Goal: Task Accomplishment & Management: Use online tool/utility

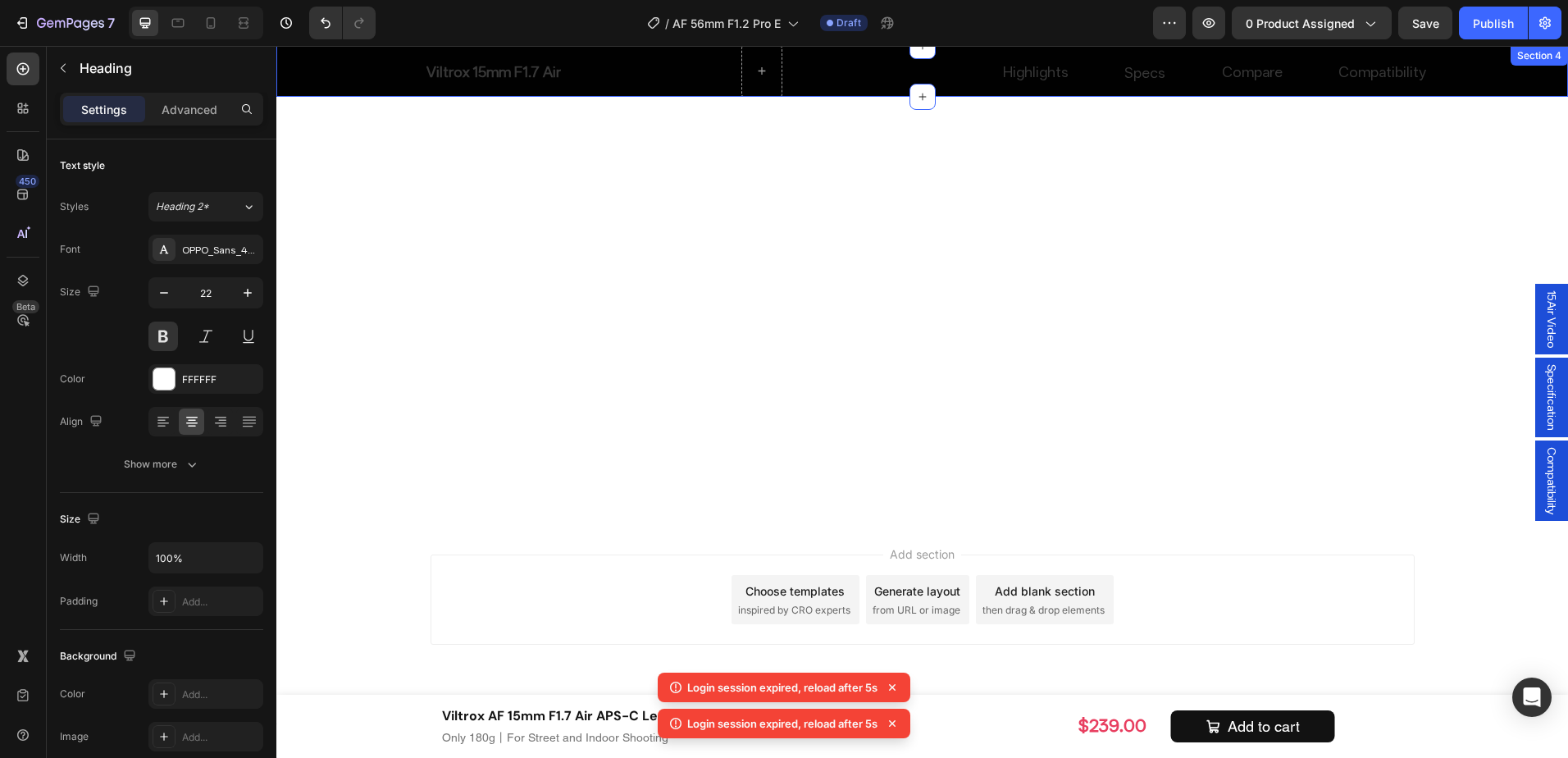
scroll to position [9888, 0]
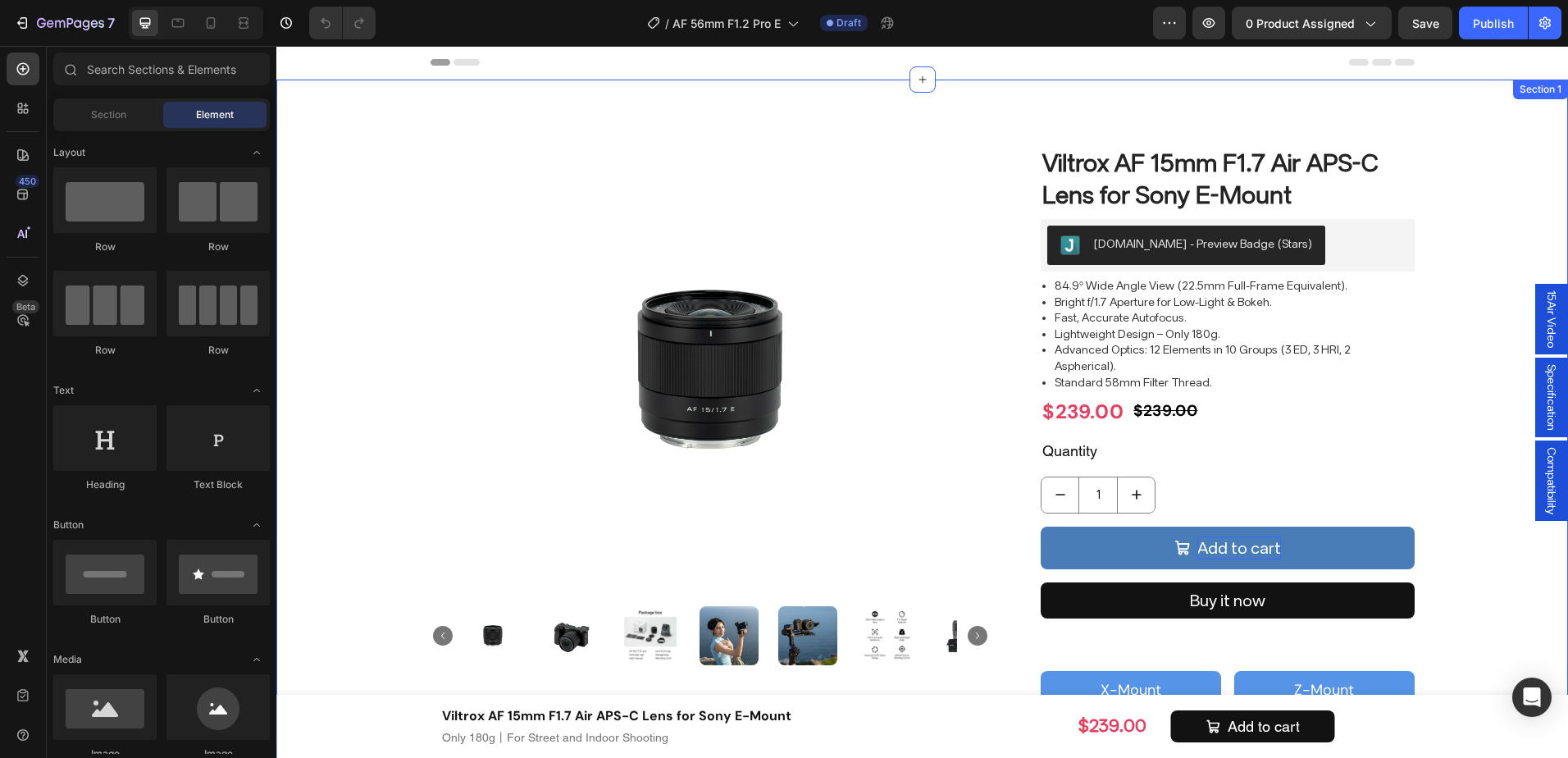
click at [1422, 583] on div "Product Images Viltrox AF 15mm F1.7 Air APS-C Lens for Sony E-Mount Product Tit…" at bounding box center [922, 434] width 1268 height 577
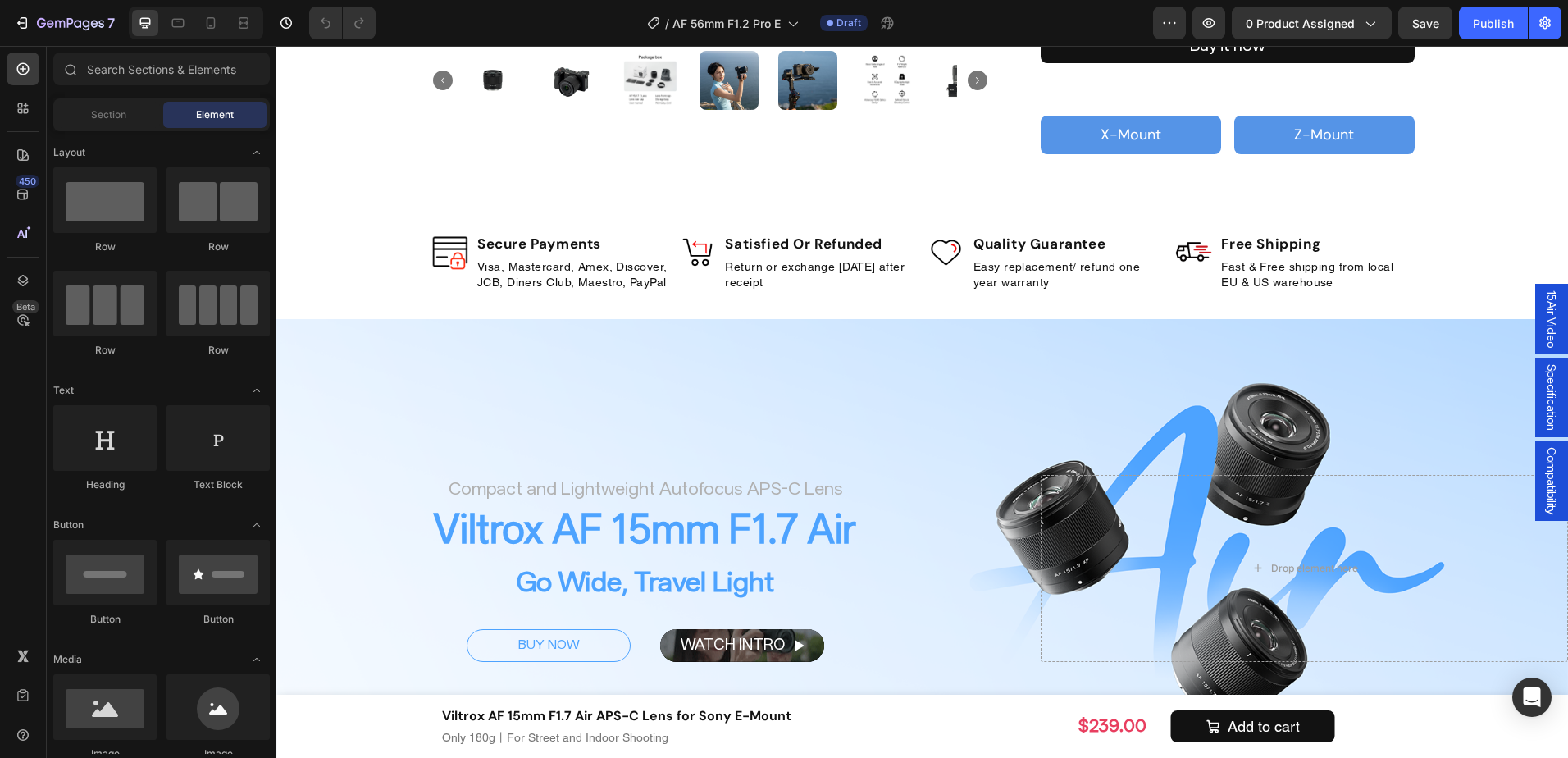
scroll to position [145, 0]
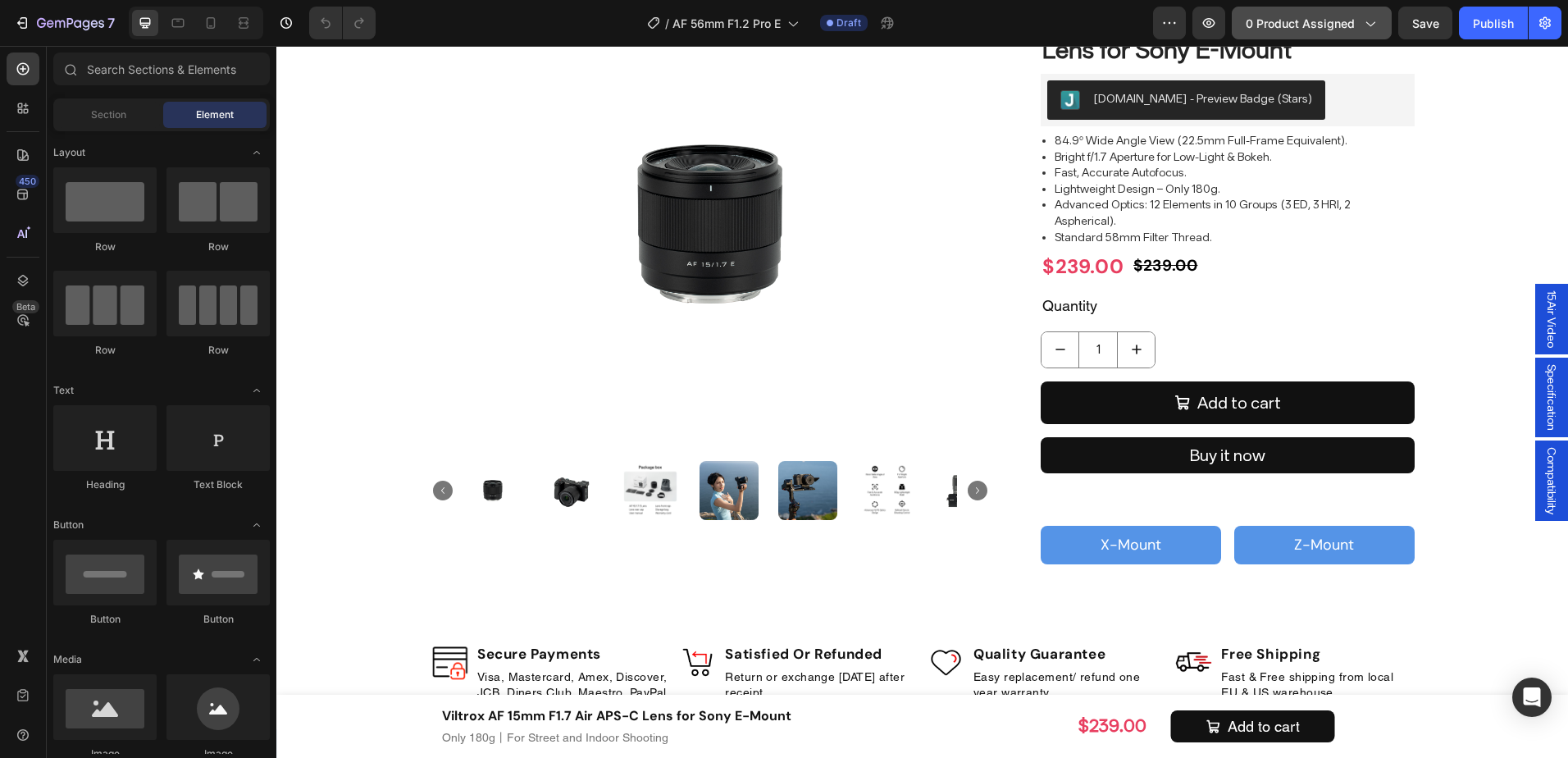
click at [1346, 15] on span "0 product assigned" at bounding box center [1300, 23] width 109 height 17
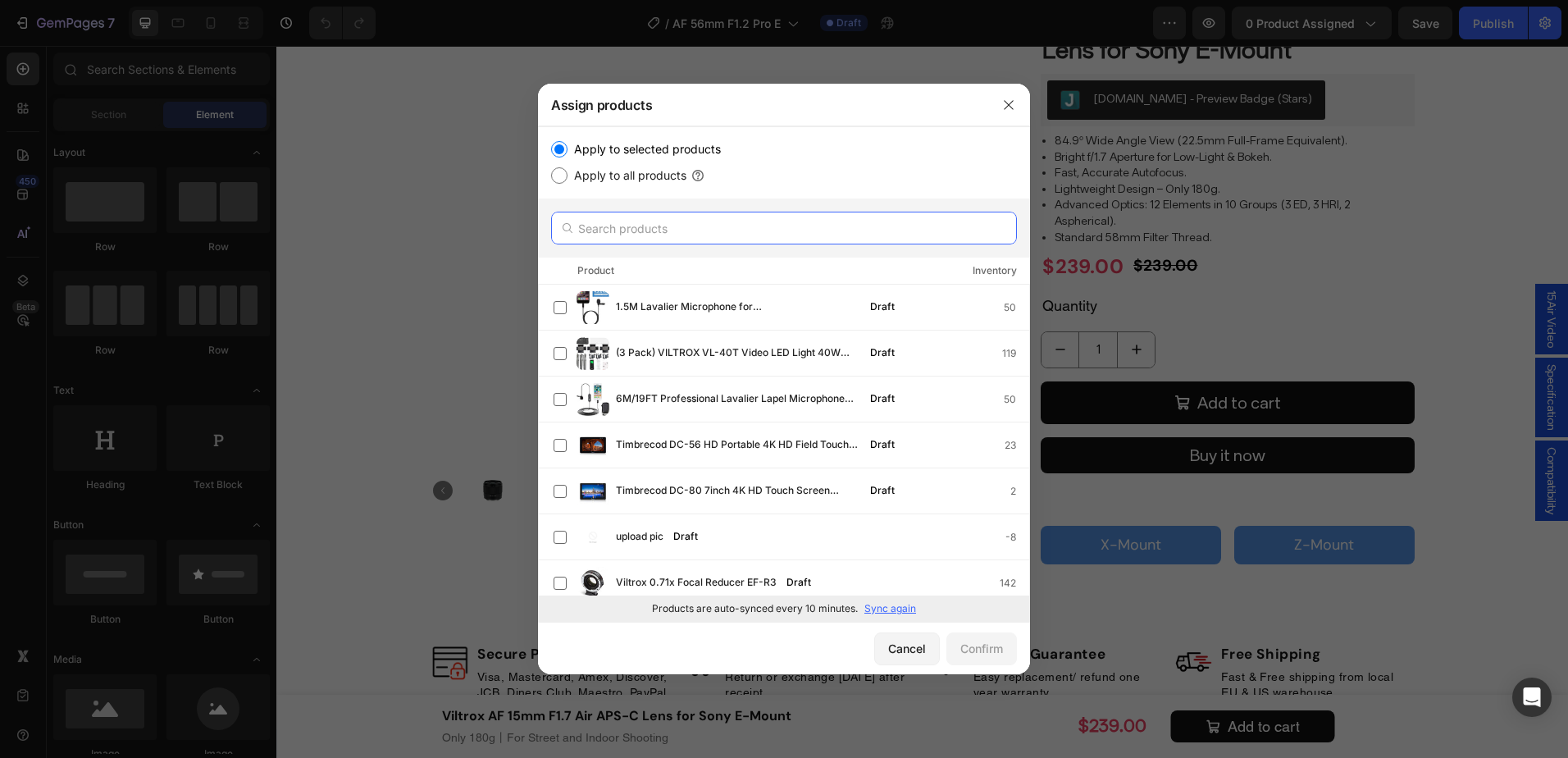
click at [733, 233] on input "text" at bounding box center [784, 228] width 466 height 32
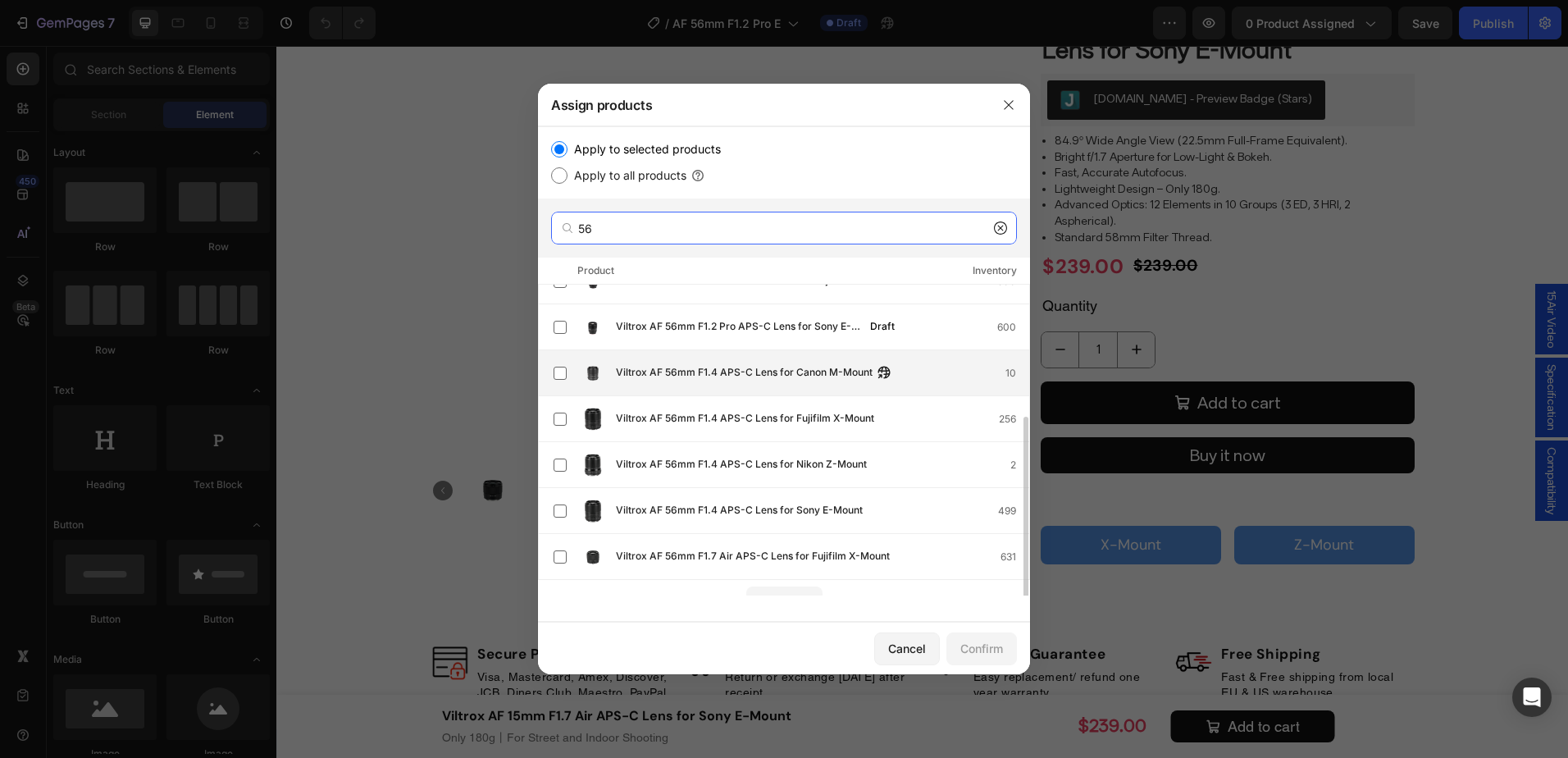
scroll to position [181, 0]
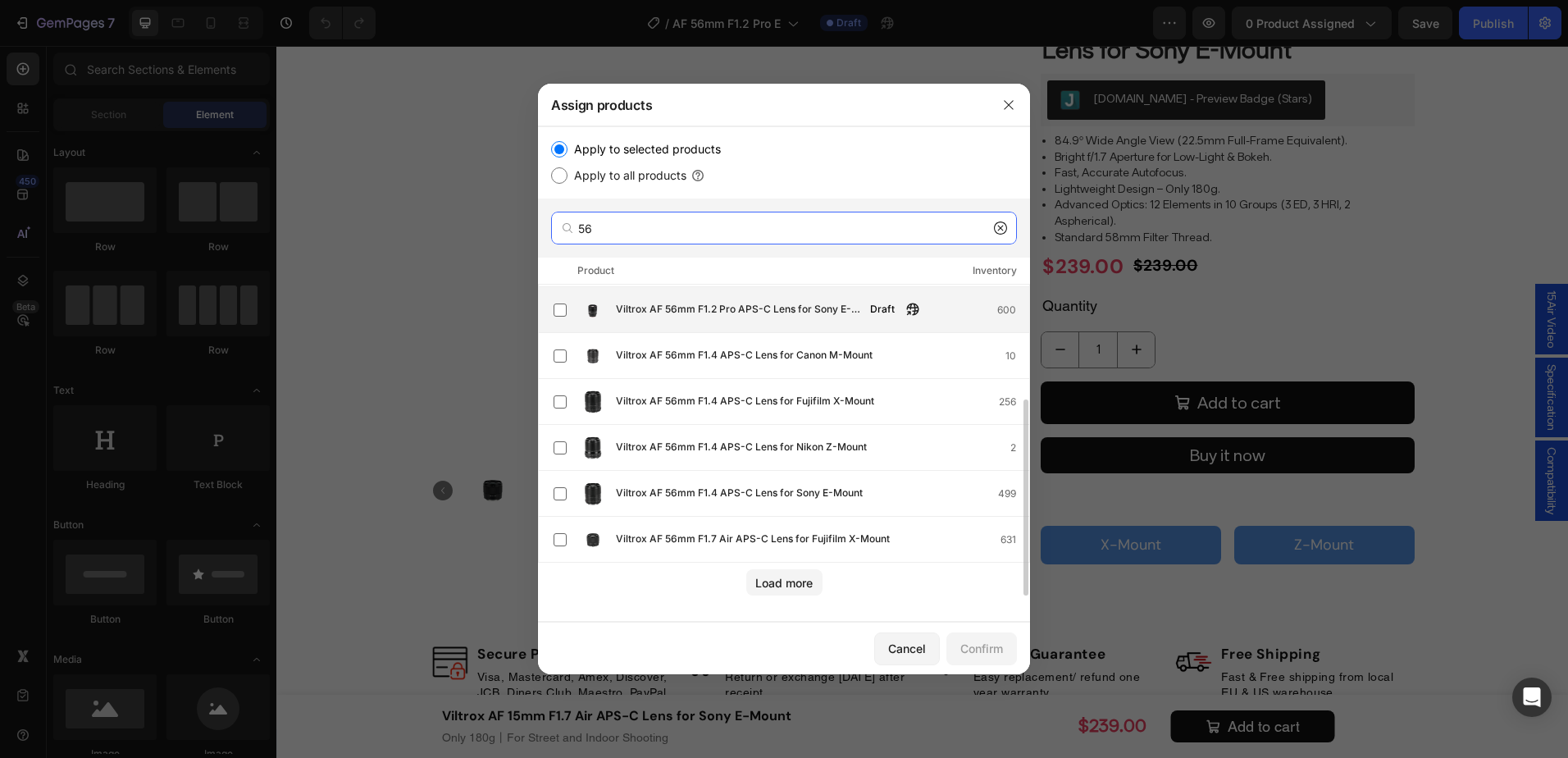
type input "56"
click at [784, 314] on span "Viltrox AF 56mm F1.2 Pro APS-C Lens for Sony E-Mount" at bounding box center [738, 310] width 244 height 18
click at [987, 644] on div "Confirm" at bounding box center [981, 648] width 42 height 17
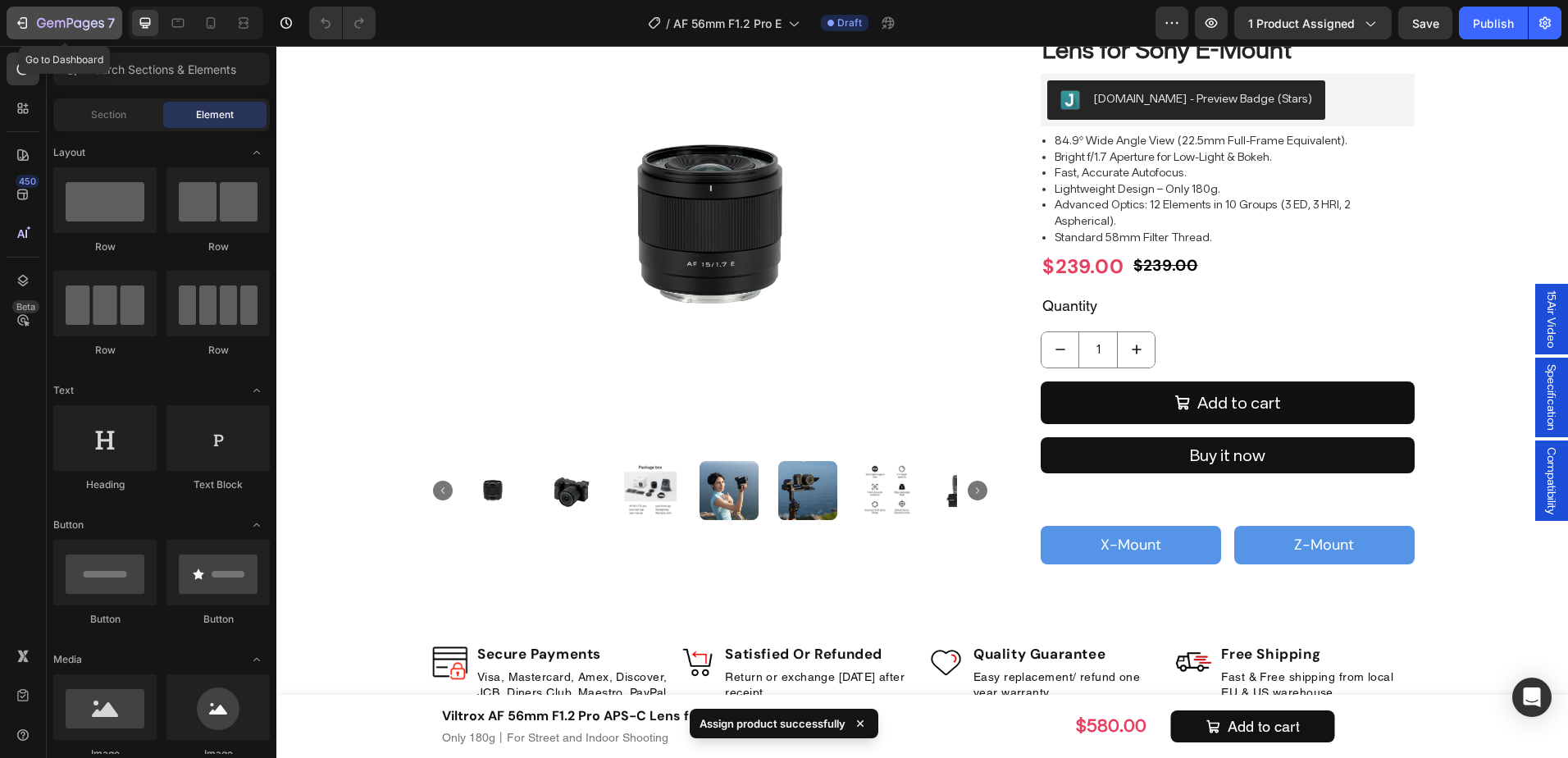
click at [76, 24] on icon "button" at bounding box center [70, 23] width 68 height 14
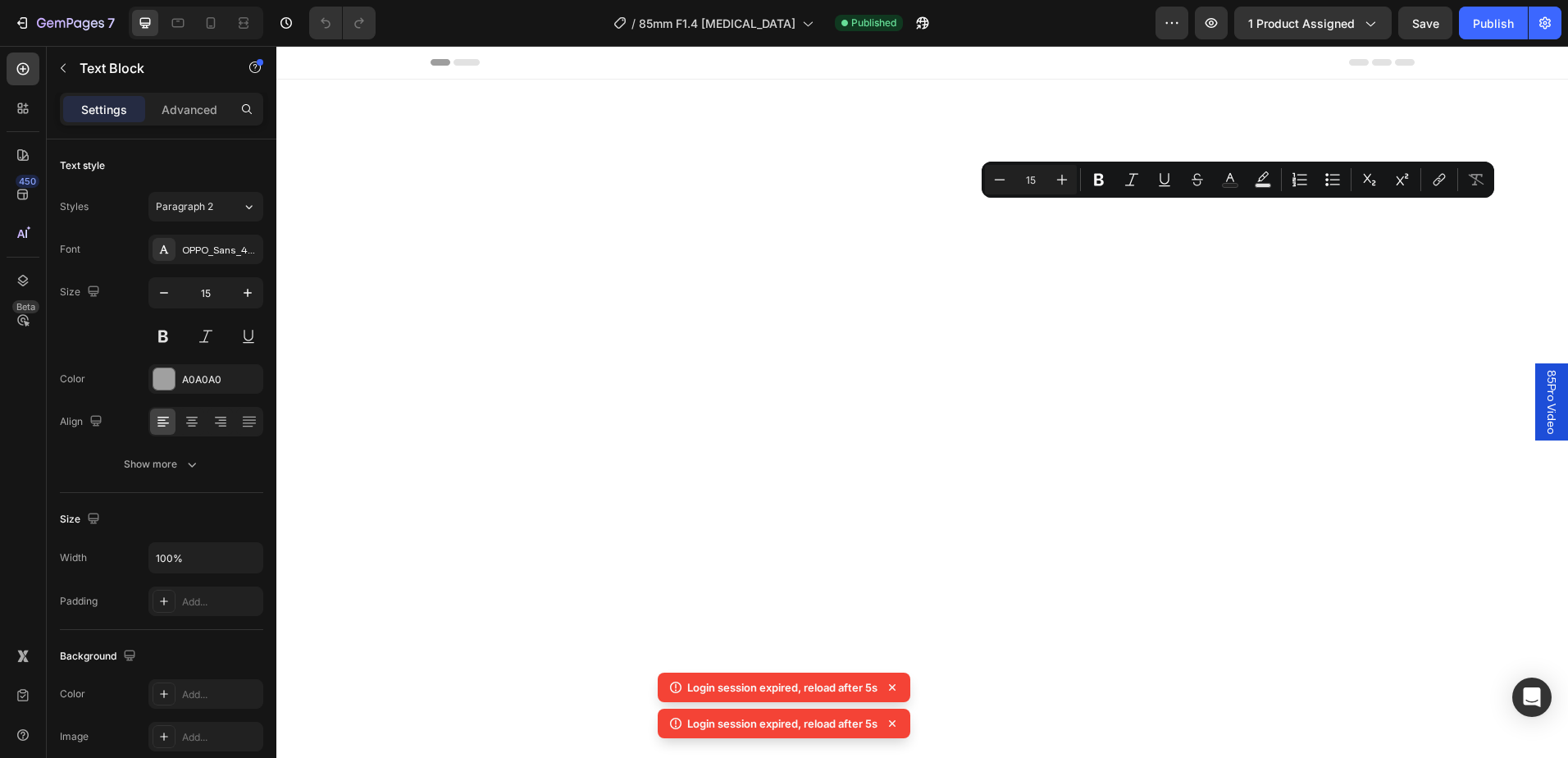
scroll to position [10630, 0]
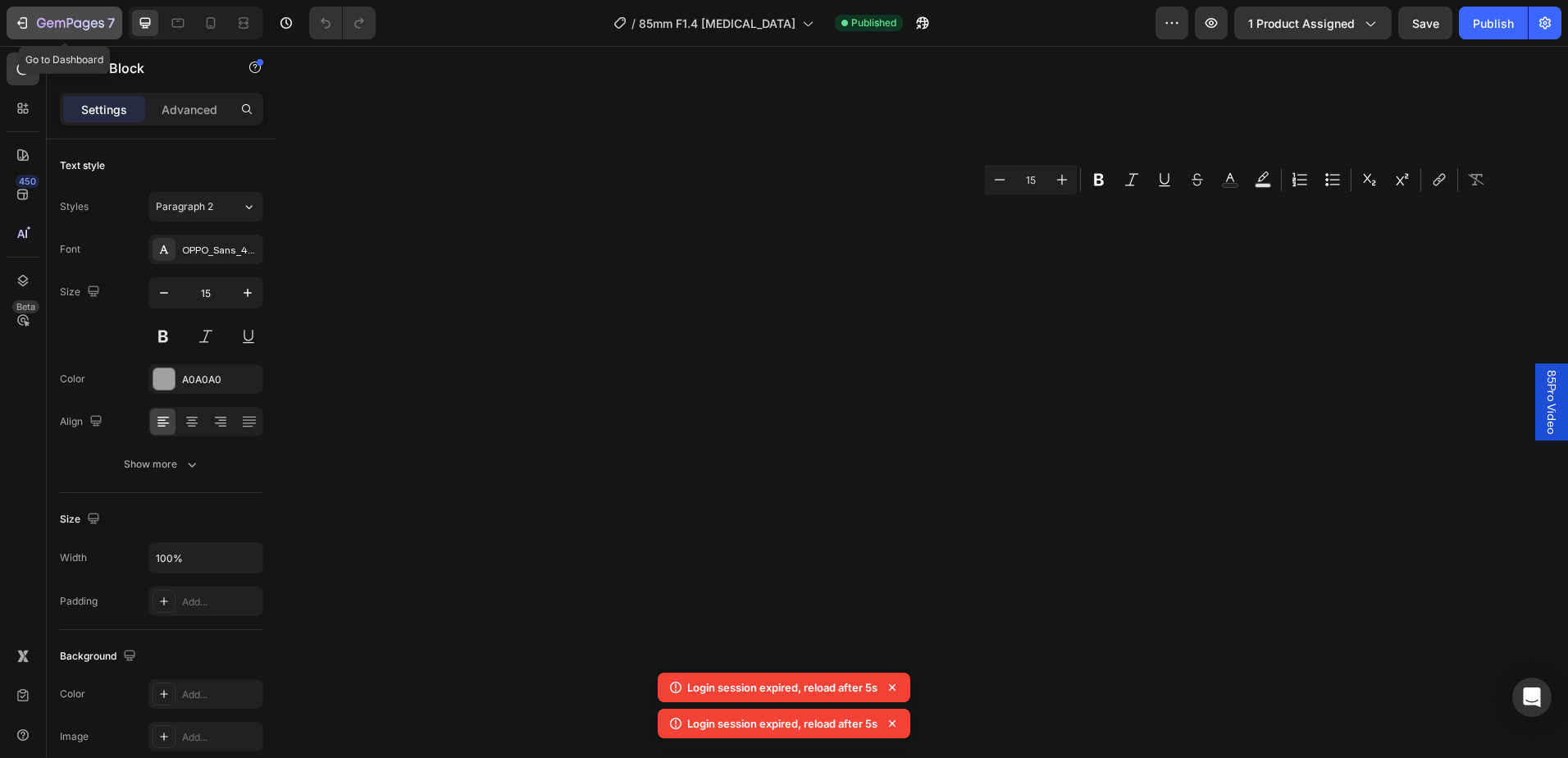
click at [69, 22] on icon "button" at bounding box center [70, 23] width 68 height 14
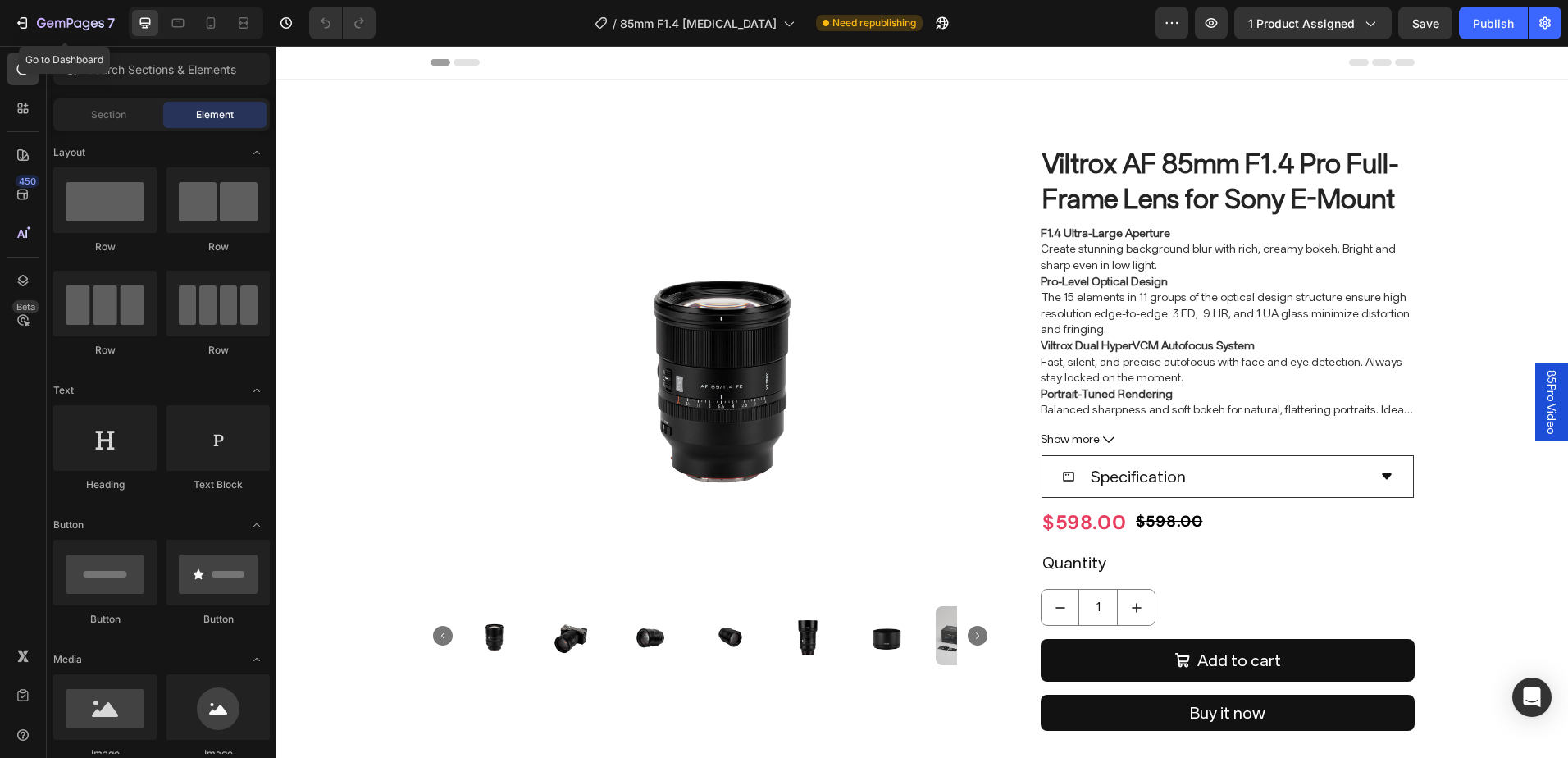
drag, startPoint x: 51, startPoint y: 17, endPoint x: 358, endPoint y: 18, distance: 307.0
click at [50, 17] on icon "button" at bounding box center [70, 23] width 68 height 14
